Goal: Information Seeking & Learning: Learn about a topic

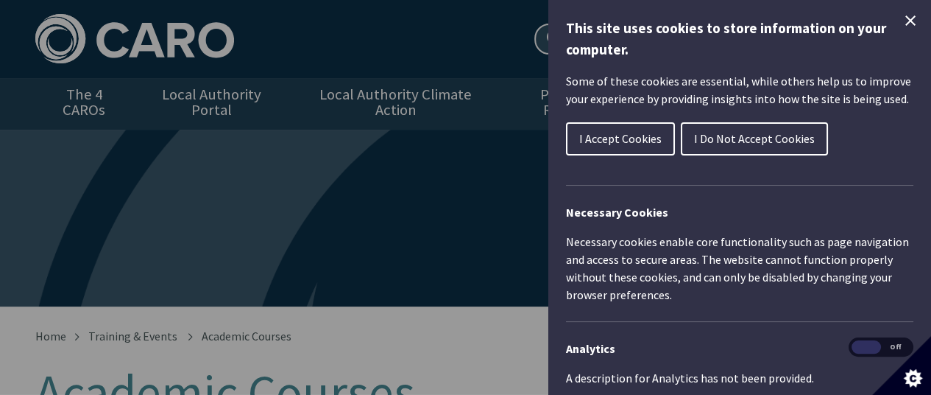
click at [902, 14] on icon "Close Cookie Control" at bounding box center [911, 21] width 18 height 18
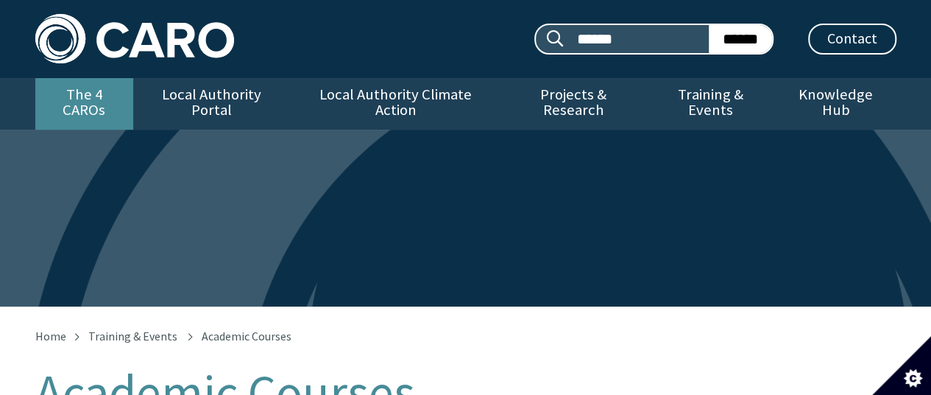
click at [97, 93] on link "The 4 CAROs" at bounding box center [84, 104] width 98 height 52
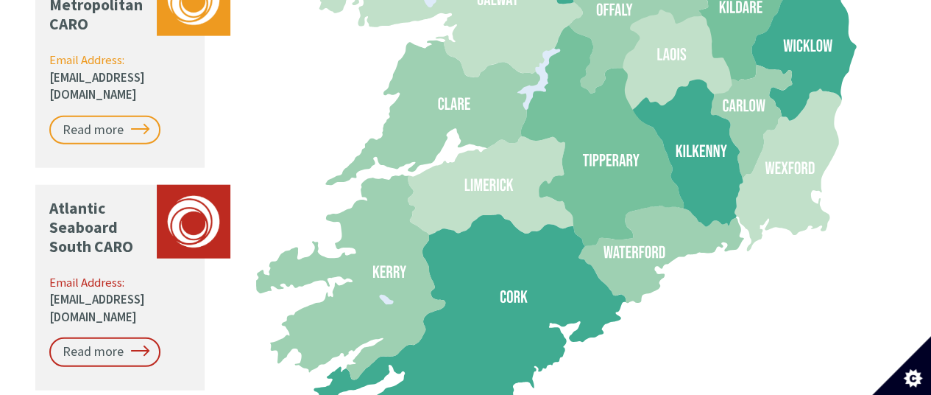
scroll to position [1727, 0]
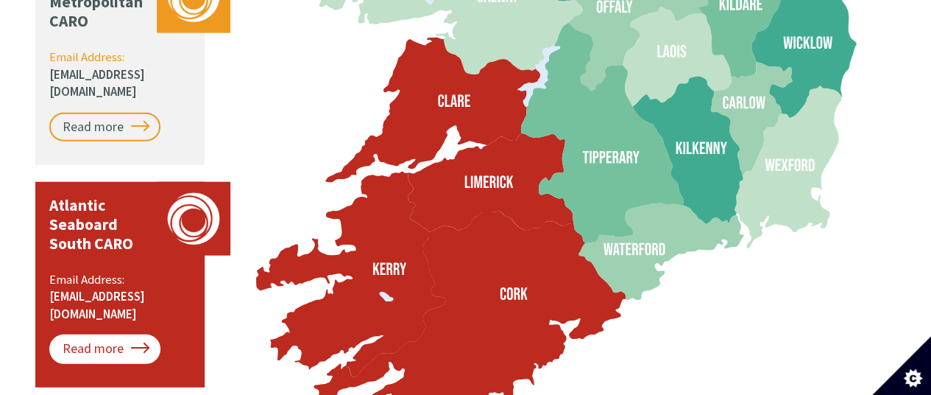
click at [122, 334] on link "Read more" at bounding box center [104, 348] width 111 height 29
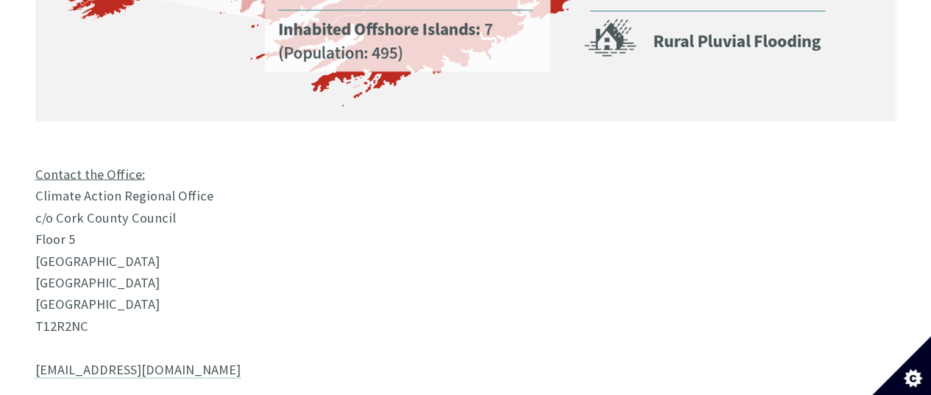
scroll to position [1248, 0]
